Goal: Transaction & Acquisition: Book appointment/travel/reservation

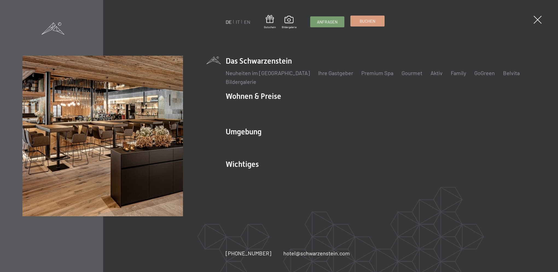
click at [372, 17] on link "Buchen" at bounding box center [367, 21] width 34 height 10
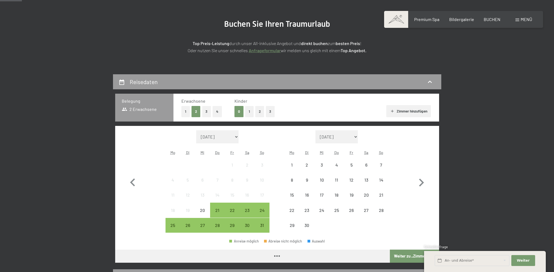
scroll to position [109, 0]
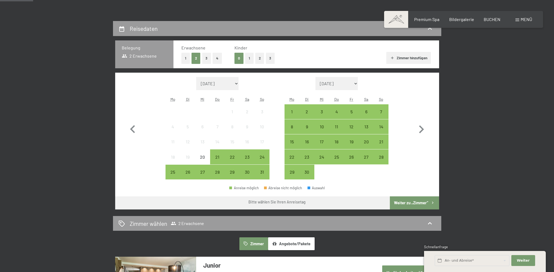
click at [356, 84] on select "[DATE] [DATE] [DATE] [DATE] [DATE] [DATE] [PERSON_NAME][DATE] [DATE] [DATE] [DA…" at bounding box center [336, 83] width 43 height 13
select select "[DATE]"
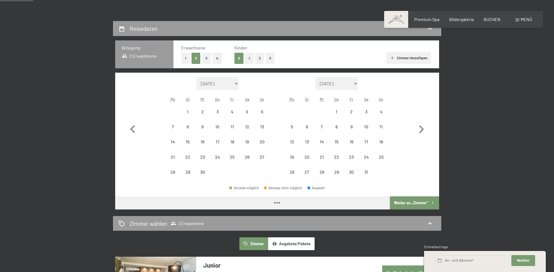
select select "[DATE]"
click at [204, 82] on select "[DATE] [DATE] [DATE] [DATE] [DATE] [DATE] [DATE] [PERSON_NAME][DATE] [DATE] [DA…" at bounding box center [217, 83] width 43 height 13
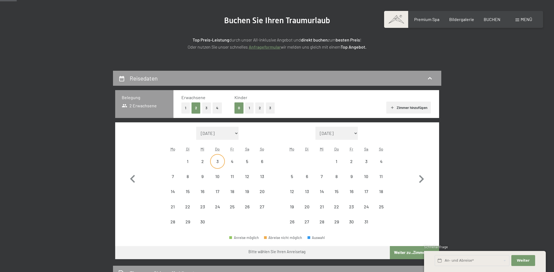
scroll to position [55, 0]
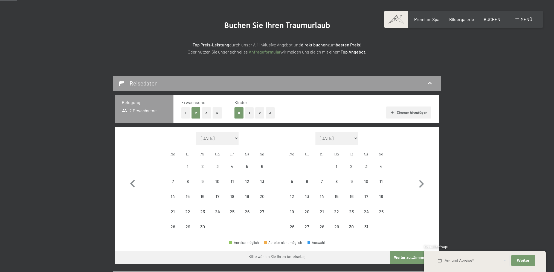
click at [214, 136] on select "[DATE] [DATE] [DATE] [DATE] [DATE] [DATE] [DATE] [PERSON_NAME][DATE] [DATE] [DA…" at bounding box center [217, 138] width 43 height 13
select select "[DATE]"
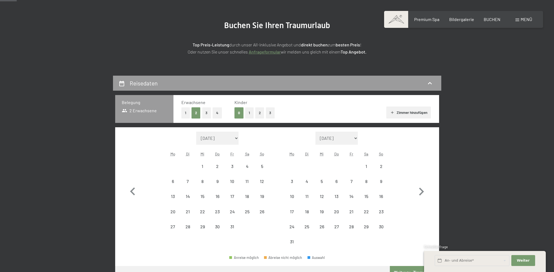
select select "[DATE]"
click at [245, 212] on div "25" at bounding box center [247, 217] width 14 height 14
select select "[DATE]"
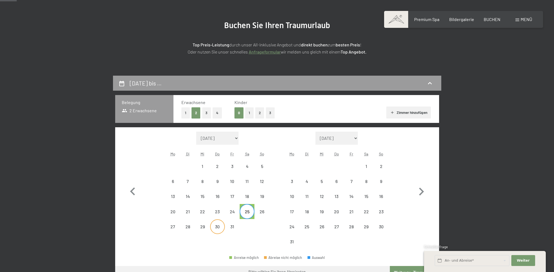
click at [216, 230] on div "30" at bounding box center [217, 232] width 14 height 14
select select "[DATE]"
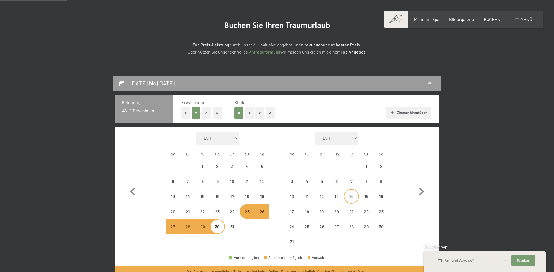
scroll to position [137, 0]
